Goal: Task Accomplishment & Management: Manage account settings

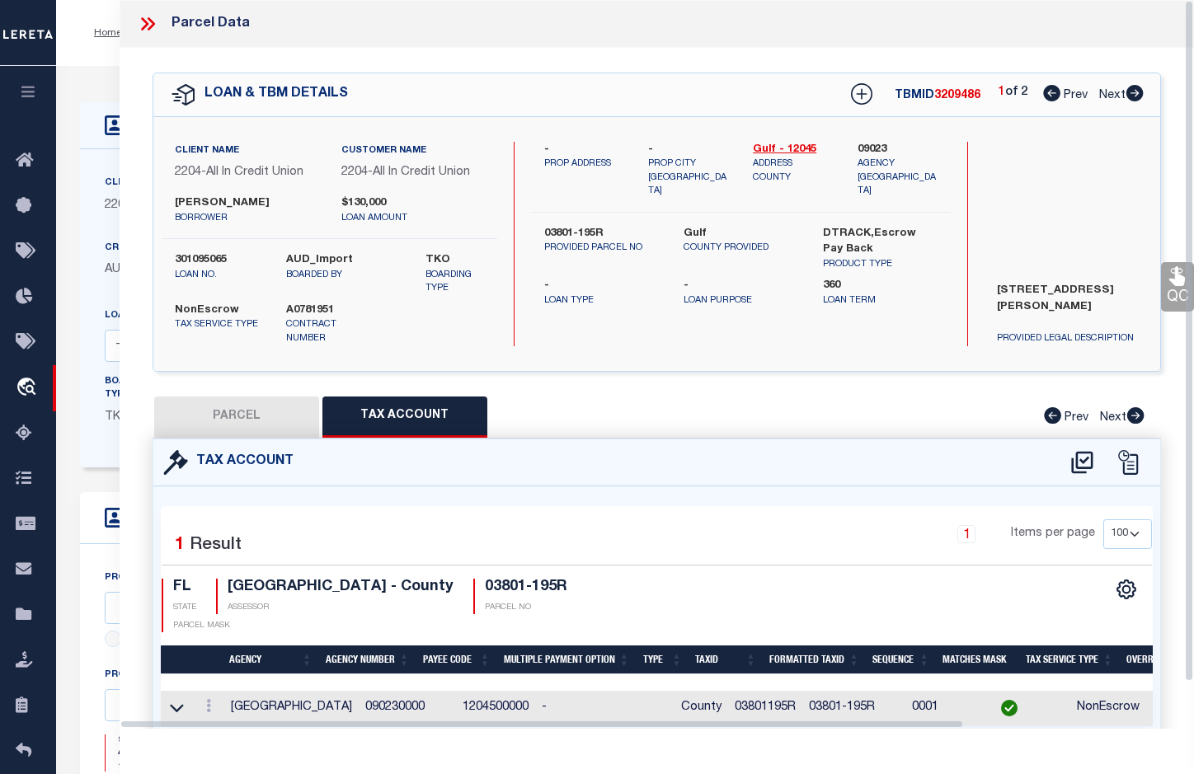
select select "100"
select select "NonEscrow"
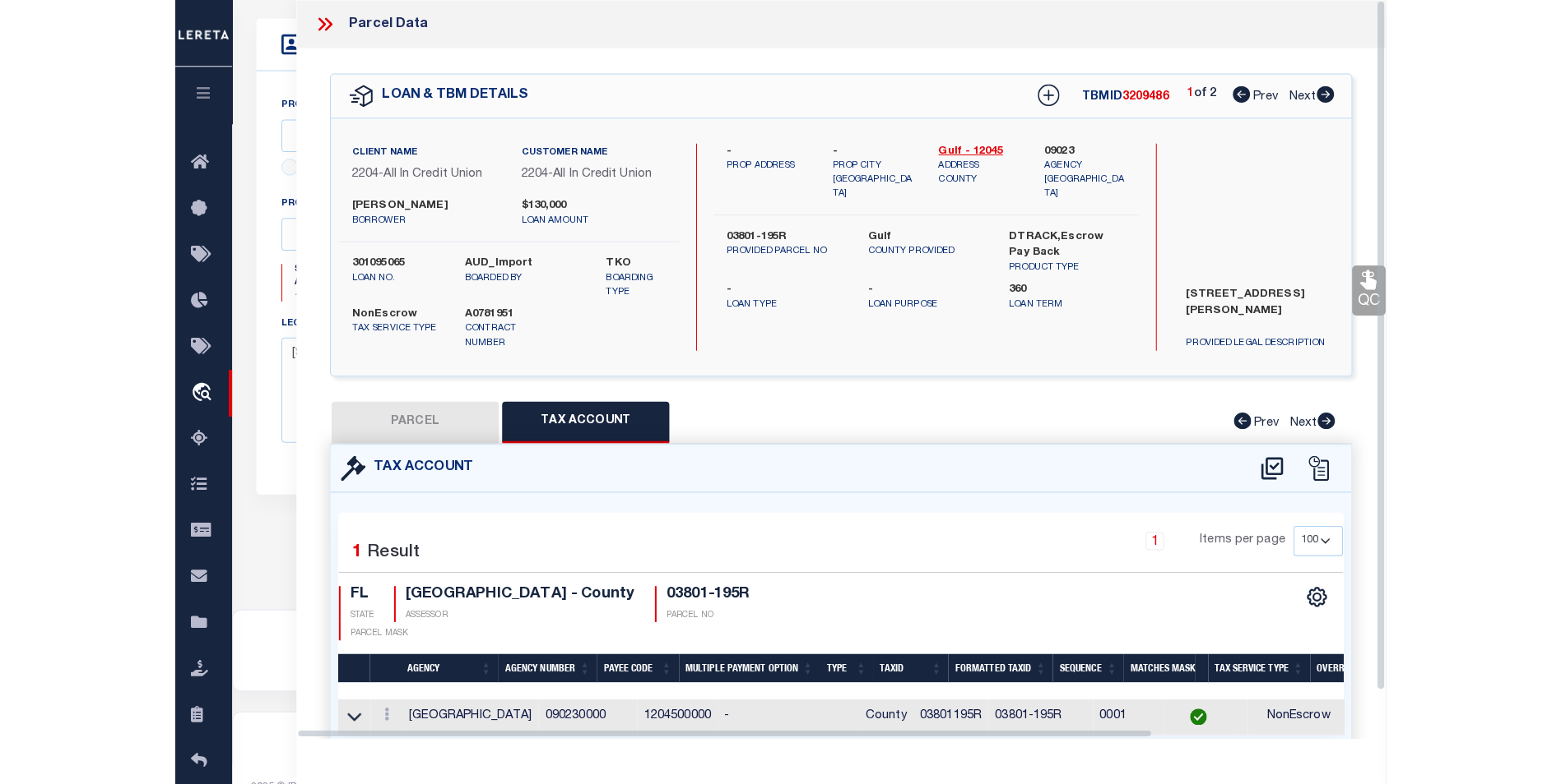
scroll to position [473, 0]
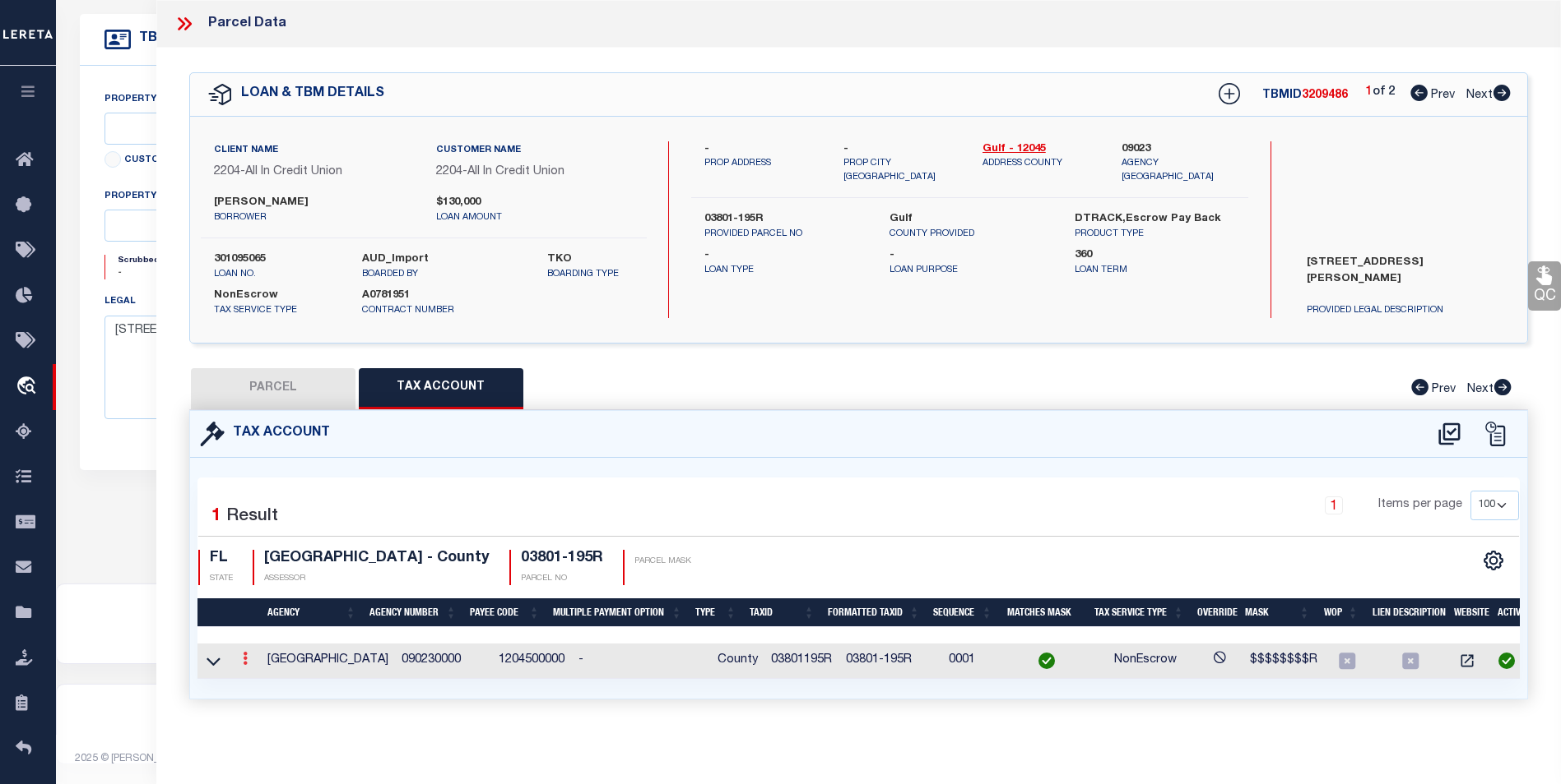
click at [251, 660] on link at bounding box center [246, 660] width 18 height 13
click at [254, 679] on link at bounding box center [266, 685] width 61 height 27
type input "03801195R"
type textarea "$$$$$$$$R"
checkbox input "true"
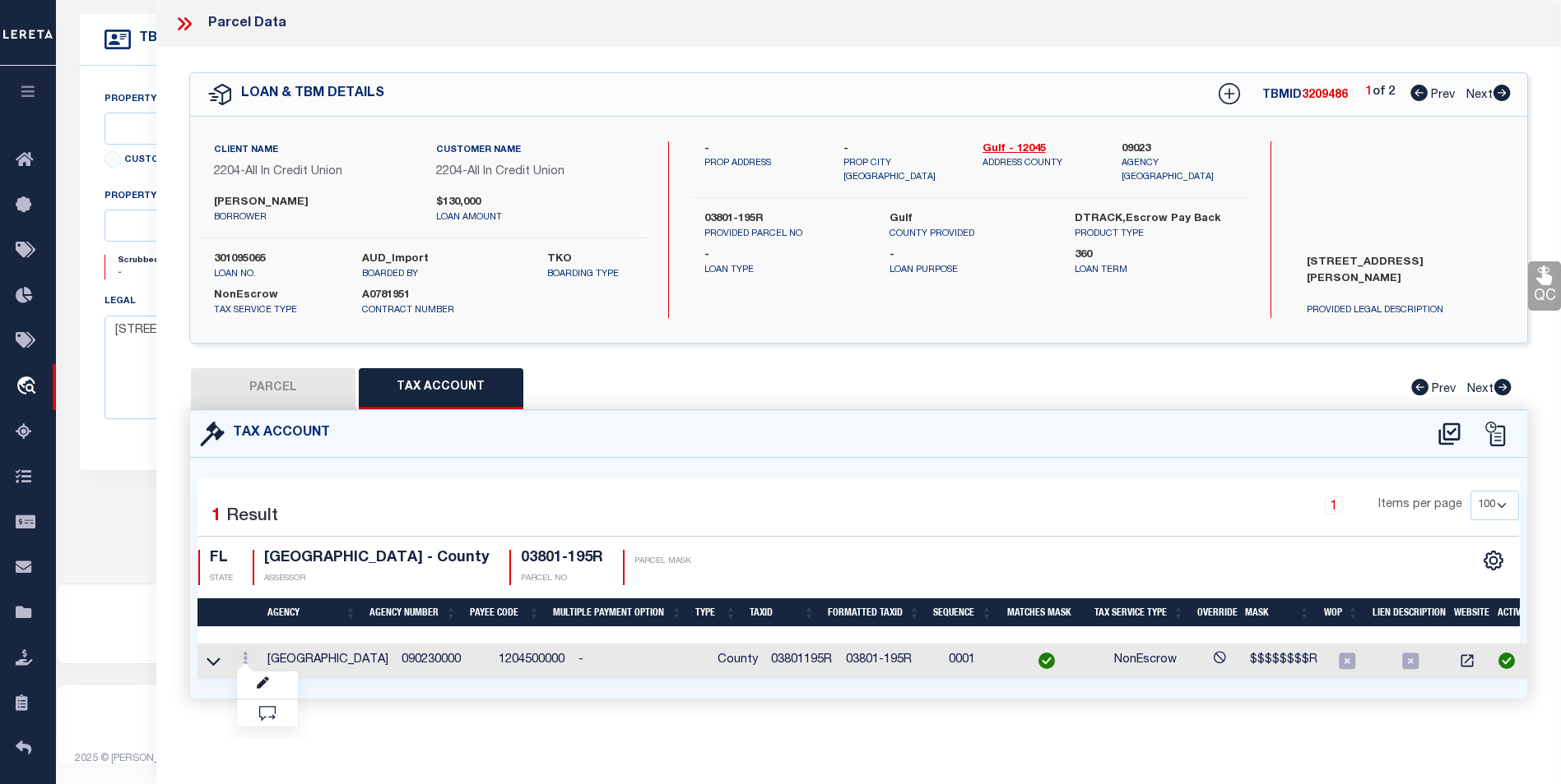
type input "XXXXX-XXXX*"
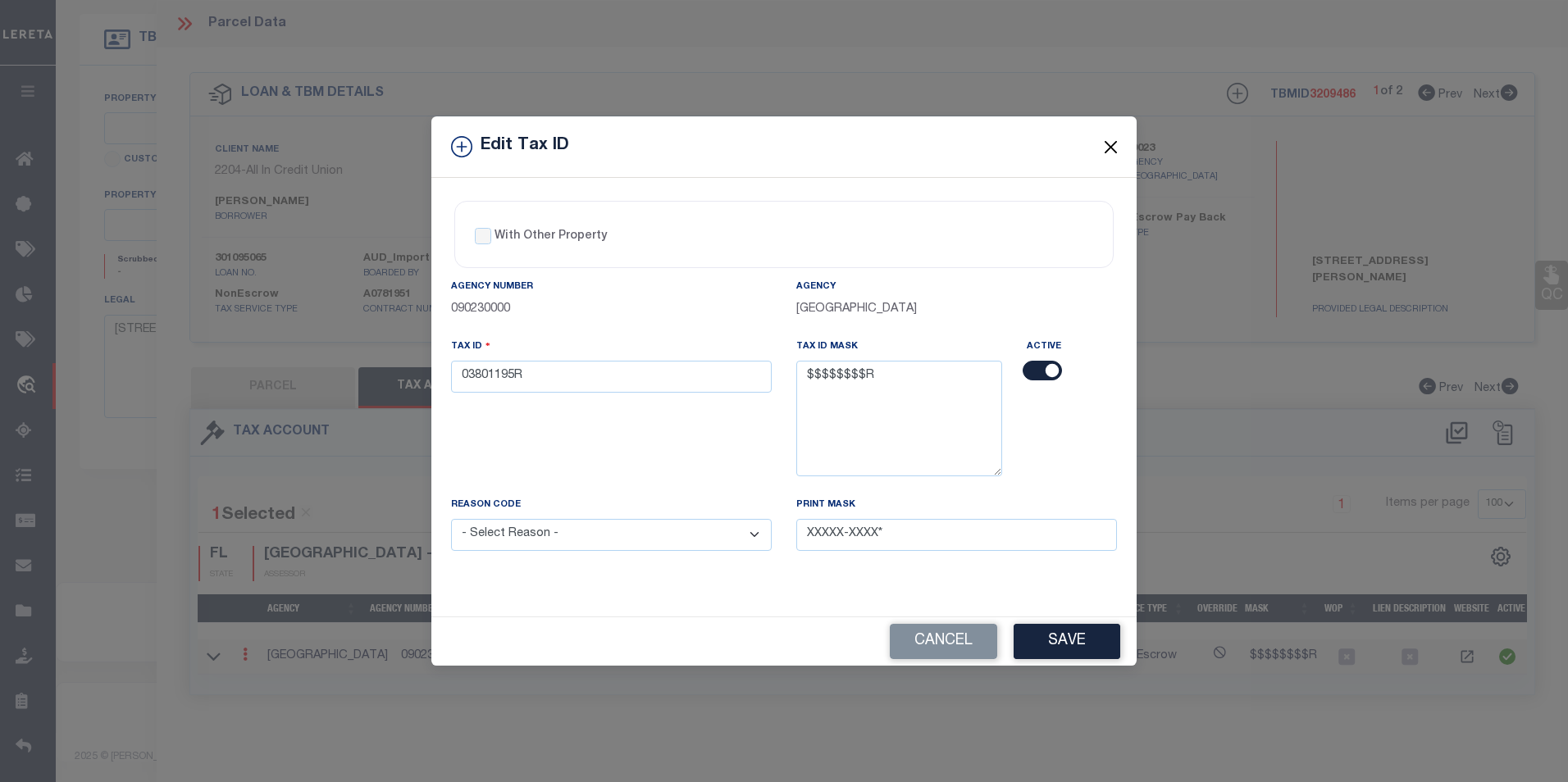
click at [1106, 143] on button "Close" at bounding box center [1110, 146] width 21 height 21
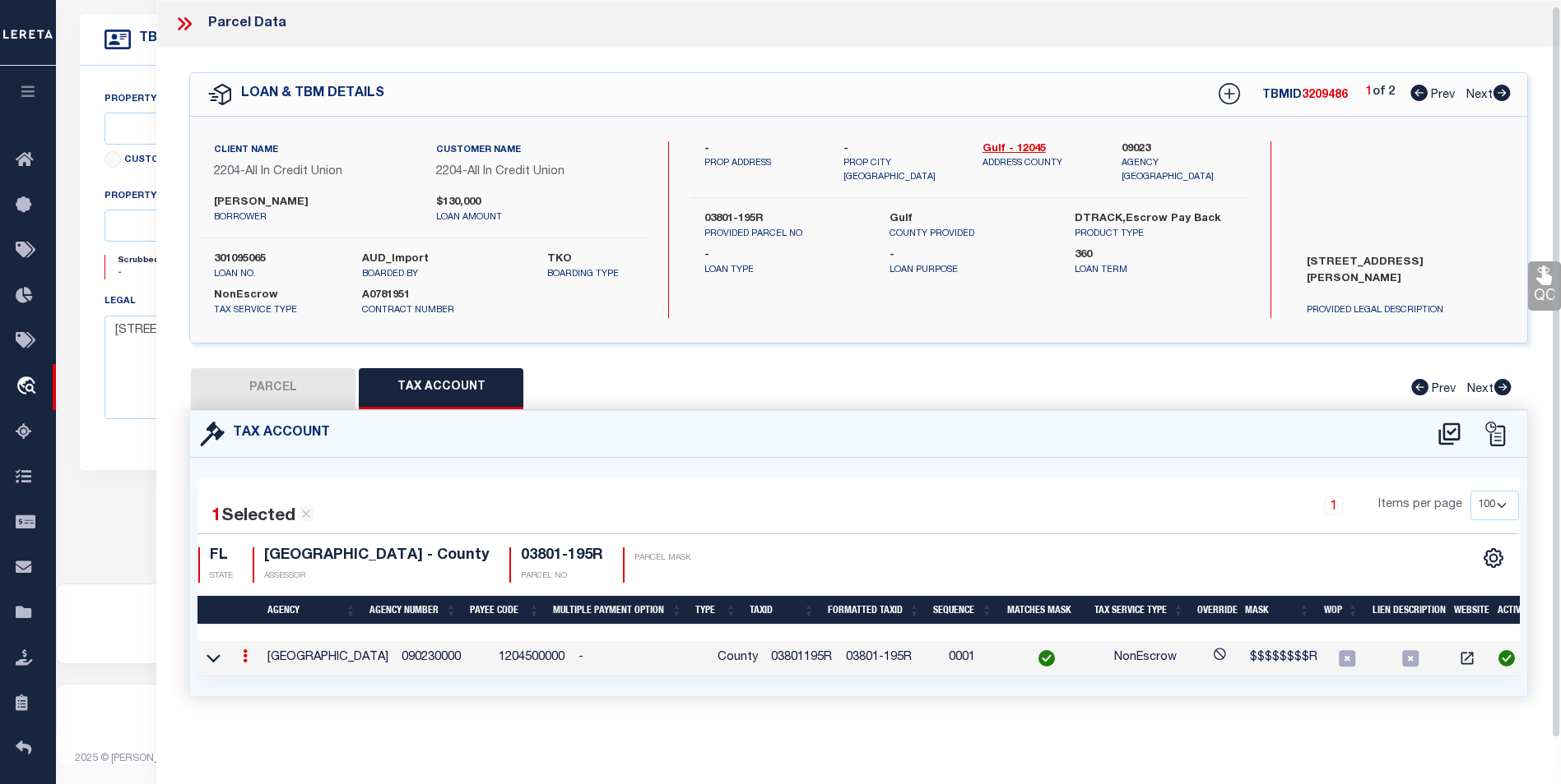
scroll to position [7, 0]
click at [290, 391] on button "PARCEL" at bounding box center [272, 388] width 165 height 41
select select "AS"
checkbox input "false"
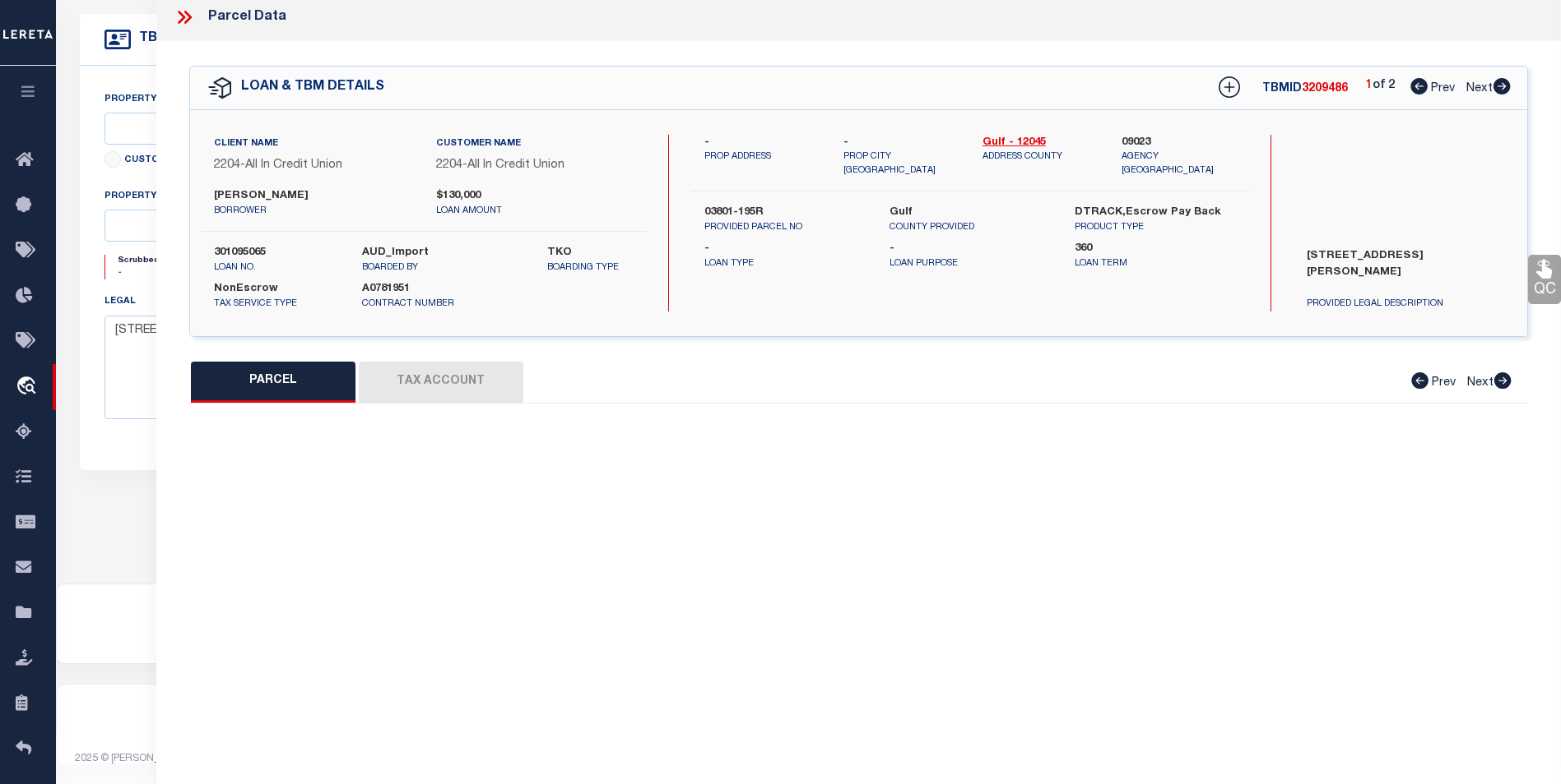
select select "BP"
type input "[PERSON_NAME]"
select select
type input "FOUR JS RD"
checkbox input "false"
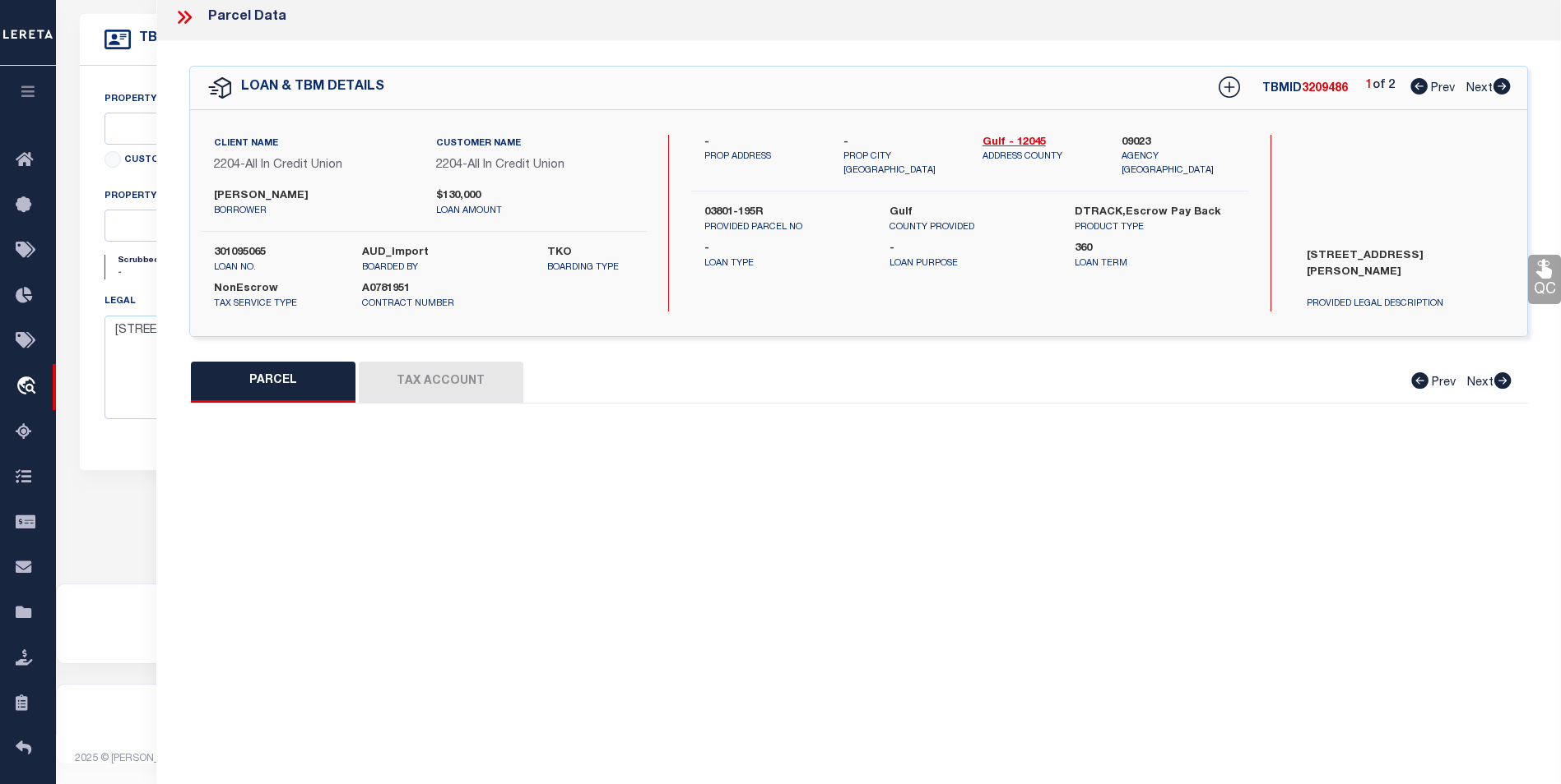
type textarea "INTEGRAS REHABILITATION PHASE II PB 5 PGE 2 LOT 19 ORB 673/404 FR P K J FAMILY …"
type textarea "Parcel is Inactive for the year [DATE]"
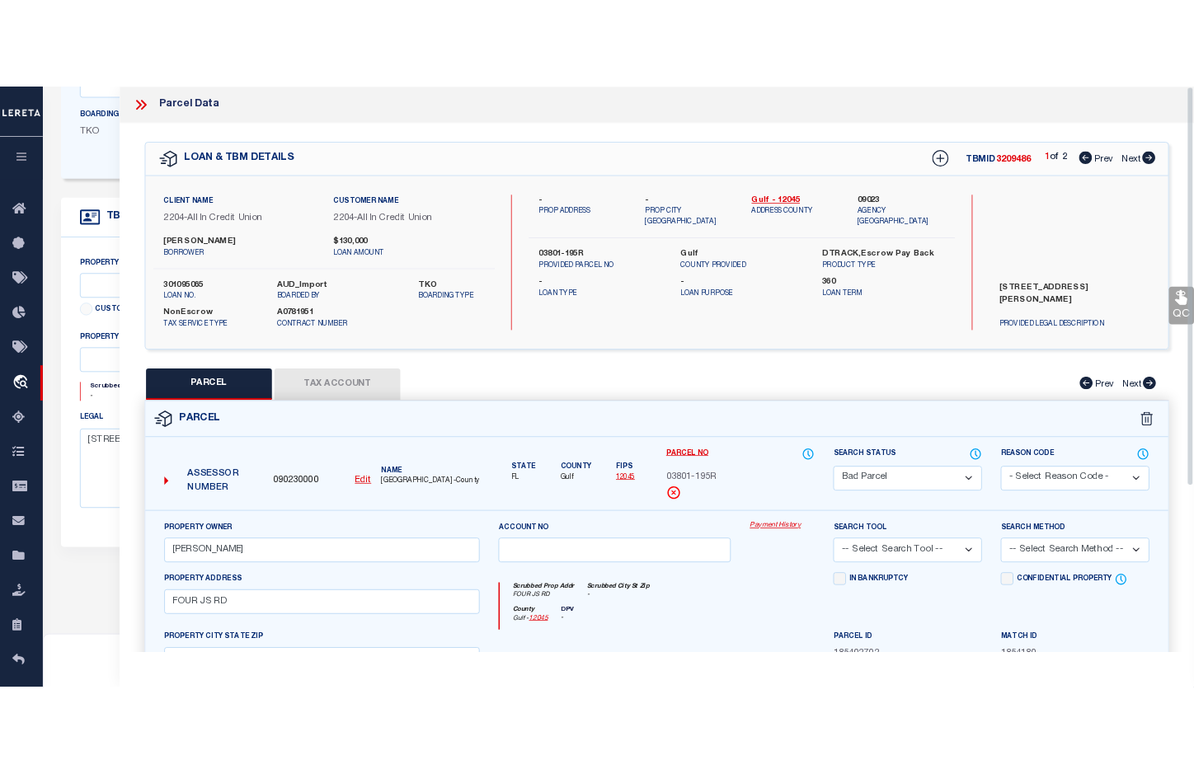
scroll to position [309, 0]
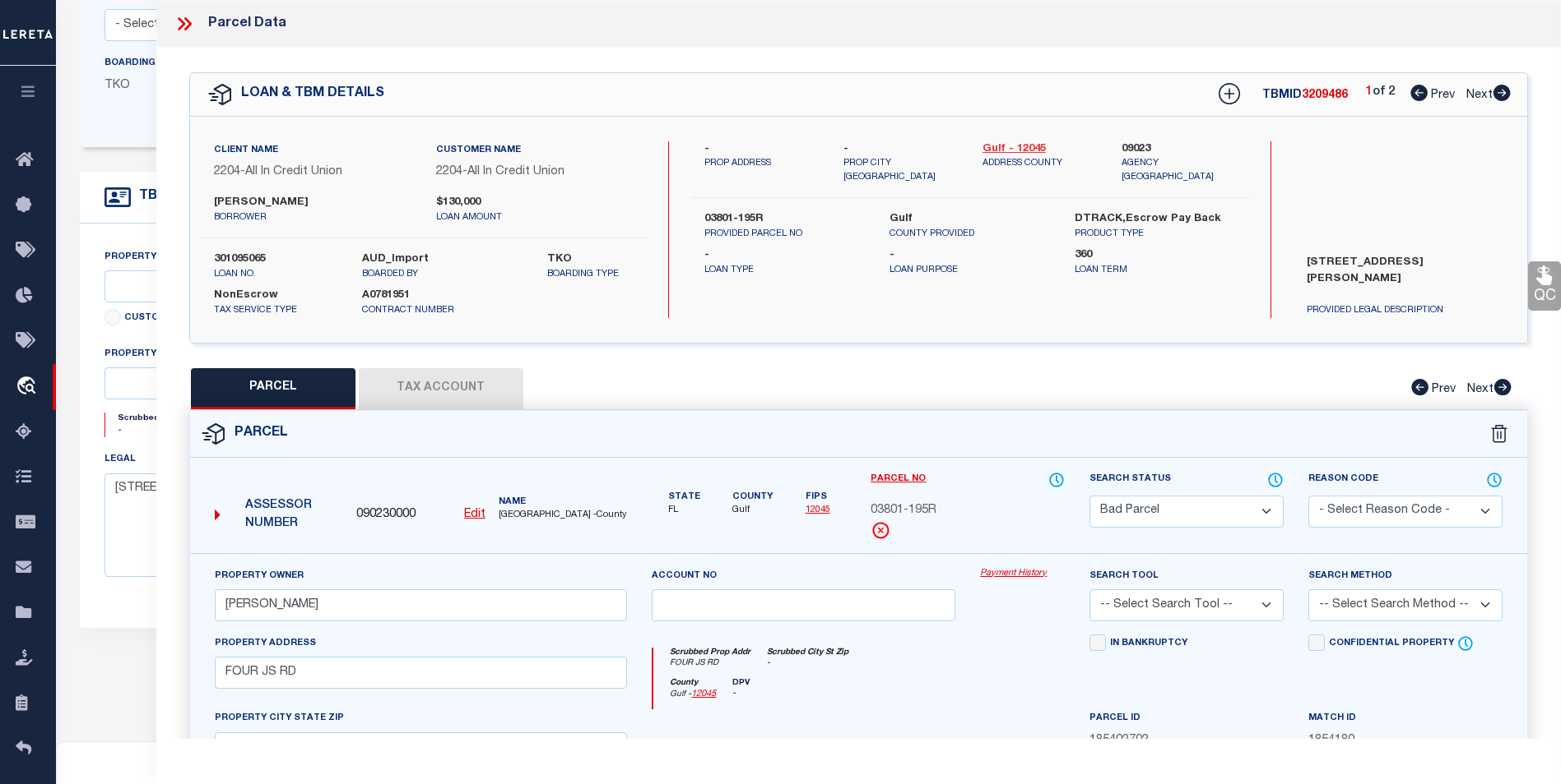
click at [1031, 149] on link "Gulf - 12045" at bounding box center [1039, 150] width 115 height 16
